Goal: Task Accomplishment & Management: Use online tool/utility

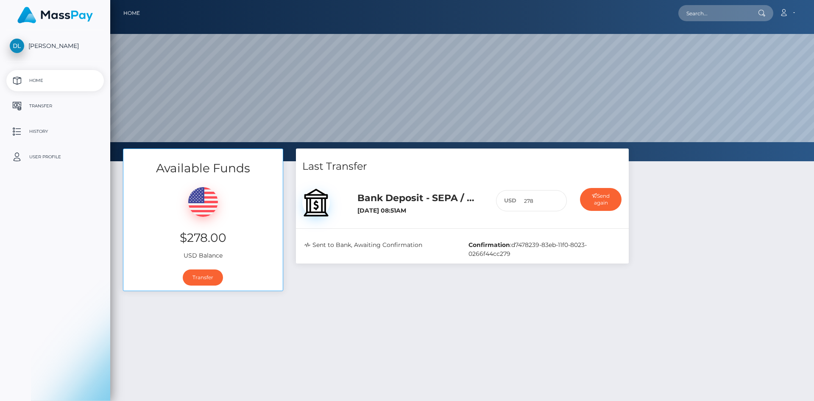
select select
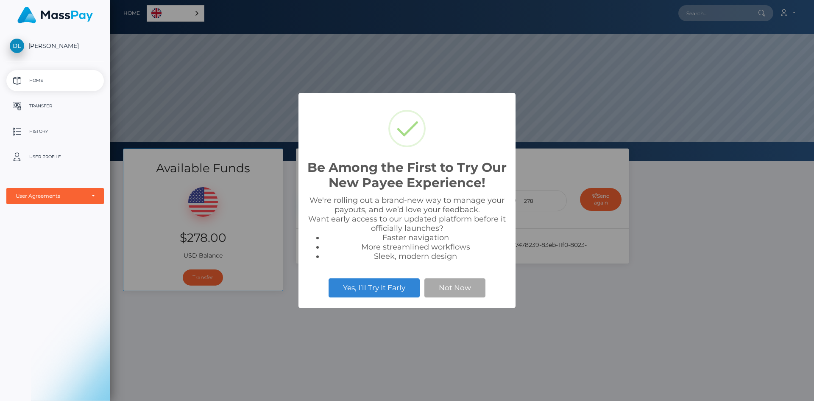
scroll to position [161, 704]
click at [468, 289] on button "Not Now" at bounding box center [454, 287] width 61 height 19
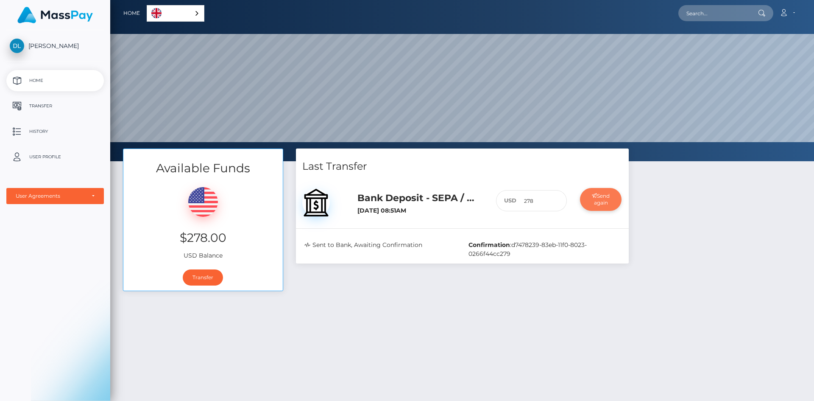
click at [601, 198] on button "Send again" at bounding box center [601, 199] width 42 height 23
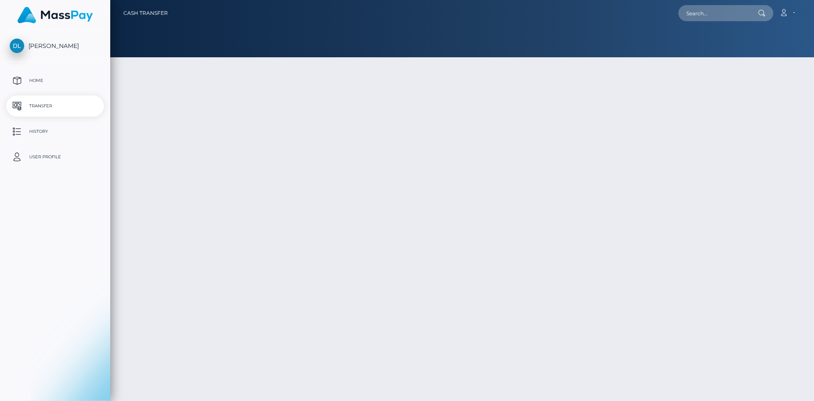
select select
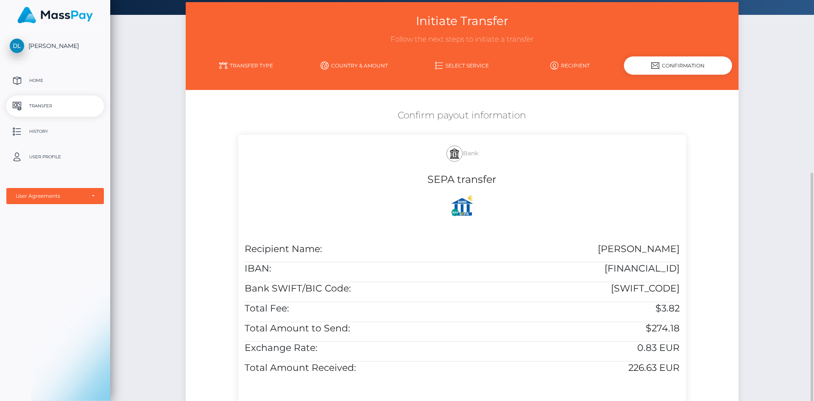
scroll to position [127, 0]
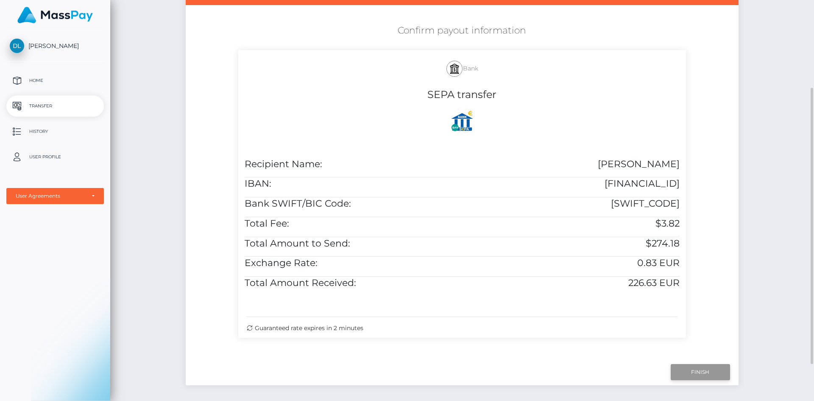
click at [695, 380] on input "Finish" at bounding box center [700, 372] width 59 height 16
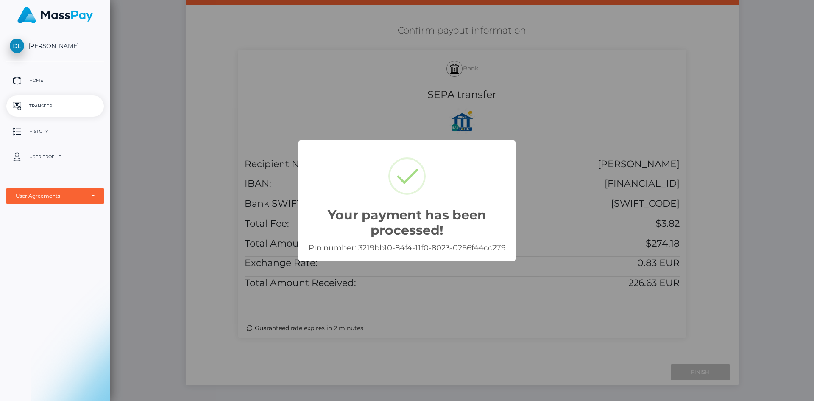
click at [216, 146] on div "Your payment has been processed! × Pin number: 3219bb10-84f4-11f0-8023-0266f44c…" at bounding box center [407, 200] width 814 height 401
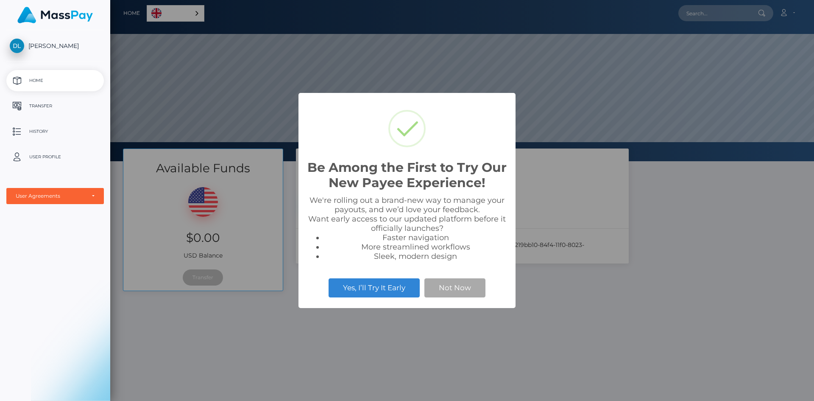
scroll to position [161, 704]
click at [445, 279] on button "Not Now" at bounding box center [454, 287] width 61 height 19
